Goal: Navigation & Orientation: Go to known website

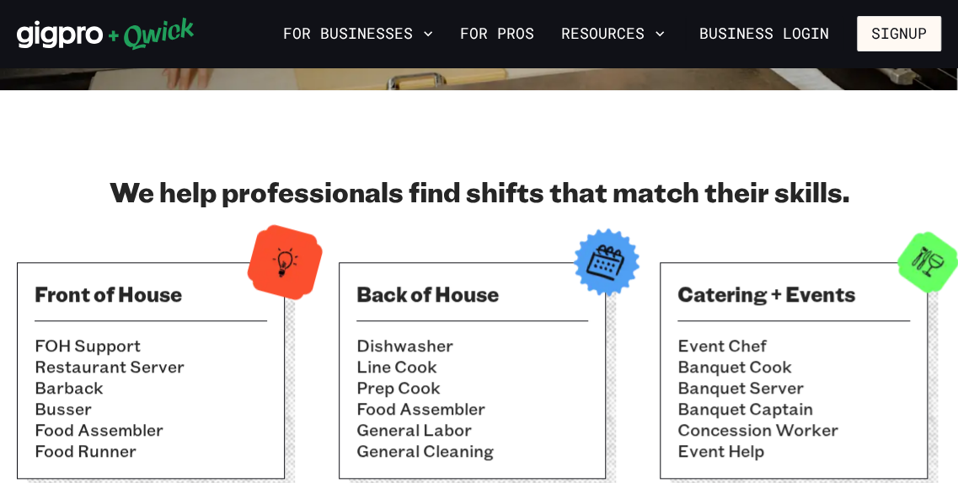
scroll to position [498, 0]
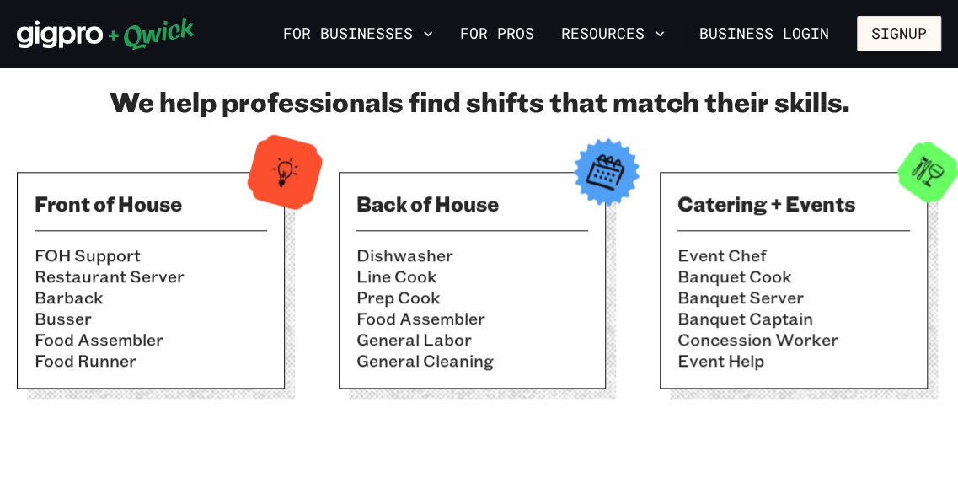
scroll to position [550, 0]
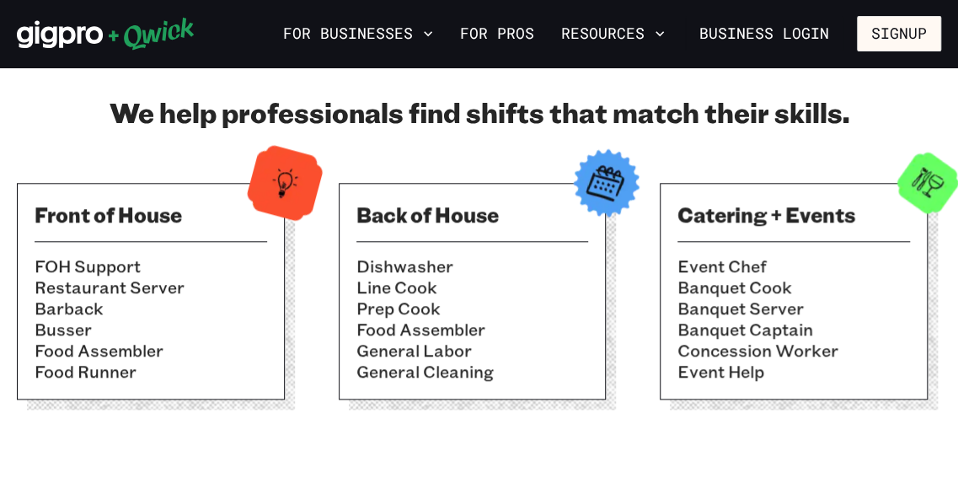
scroll to position [582, 0]
